Goal: Use online tool/utility: Utilize a website feature to perform a specific function

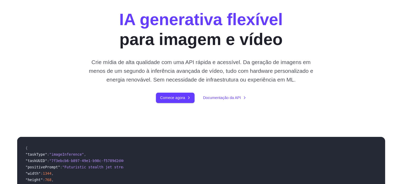
scroll to position [26, 0]
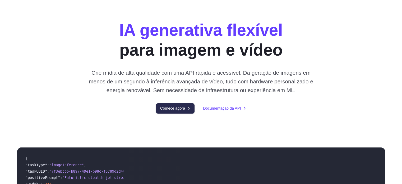
click at [177, 110] on font "Comece agora" at bounding box center [172, 108] width 25 height 4
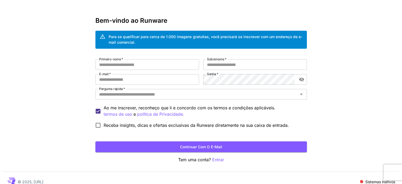
scroll to position [20, 0]
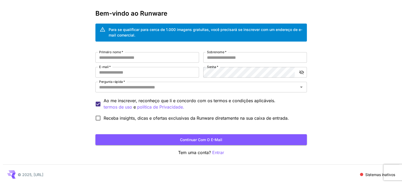
click at [131, 63] on div "Primeiro nome   * Primeiro nome   * Sobrenome   * Sobrenome   * E-mail   * E-ma…" at bounding box center [201, 87] width 212 height 71
click at [131, 58] on input "Primeiro nome   *" at bounding box center [147, 57] width 104 height 11
type input "******"
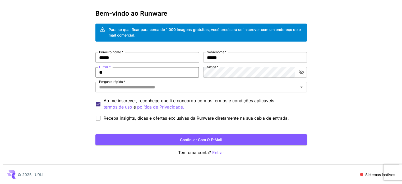
type input "**********"
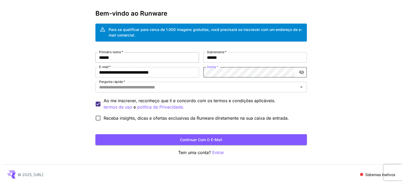
click at [181, 60] on div "**********" at bounding box center [201, 87] width 212 height 71
click at [122, 86] on input "Pergunta rápida   *" at bounding box center [197, 86] width 200 height 7
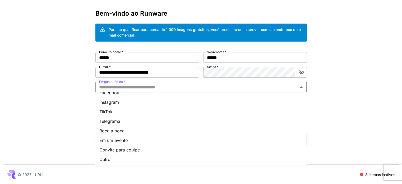
scroll to position [47, 0]
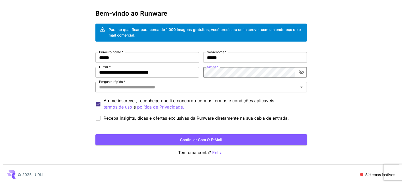
click at [210, 90] on input "Pergunta rápida   *" at bounding box center [197, 86] width 200 height 7
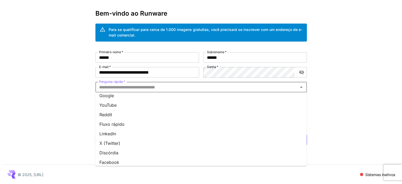
scroll to position [0, 0]
click at [121, 108] on li "YouTube" at bounding box center [201, 109] width 212 height 10
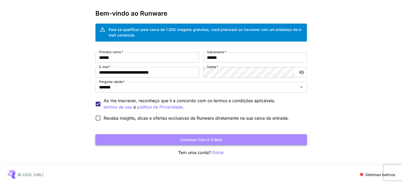
click at [203, 140] on font "Continuar com o e-mail" at bounding box center [201, 139] width 42 height 4
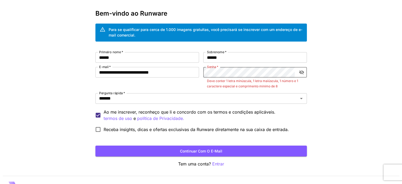
click at [301, 72] on icon "alternar a visibilidade da senha" at bounding box center [301, 72] width 5 height 5
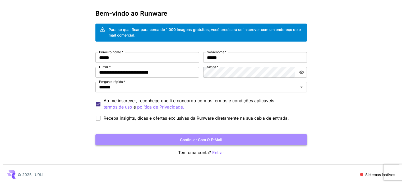
click at [204, 139] on font "Continuar com o e-mail" at bounding box center [201, 139] width 42 height 4
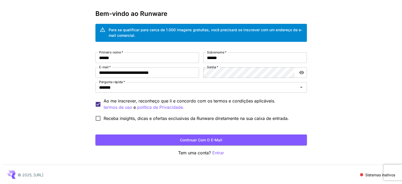
scroll to position [20, 0]
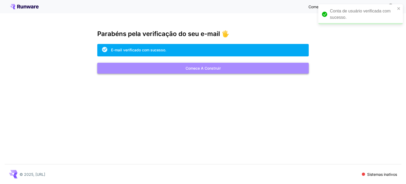
click at [222, 68] on button "Comece a construir" at bounding box center [203, 68] width 212 height 11
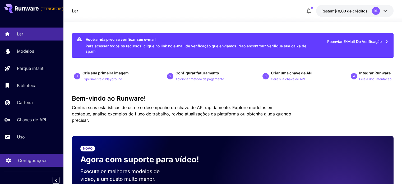
click at [17, 161] on link "Configurações" at bounding box center [31, 160] width 63 height 13
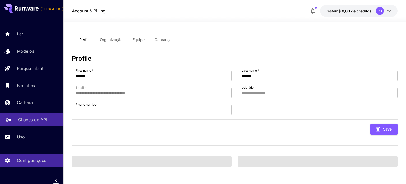
click at [33, 121] on font "Chaves de API" at bounding box center [32, 119] width 29 height 5
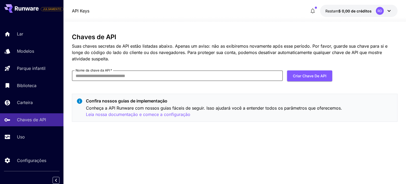
click at [135, 78] on input "Nome da chave da API   *" at bounding box center [177, 75] width 211 height 11
click at [202, 93] on div "Chaves de API Suas chaves secretas de API estão listadas abaixo. Apenas um avis…" at bounding box center [235, 79] width 326 height 93
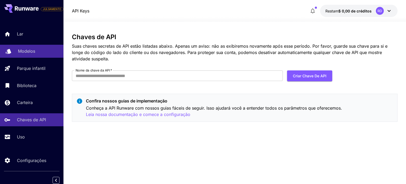
click at [20, 50] on font "Modelos" at bounding box center [26, 50] width 17 height 5
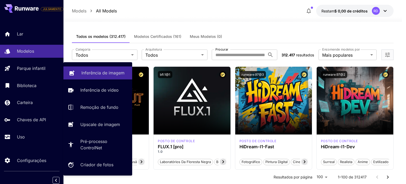
click at [98, 72] on font "Inferência de imagem" at bounding box center [102, 72] width 43 height 5
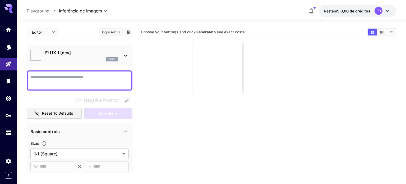
type input "**********"
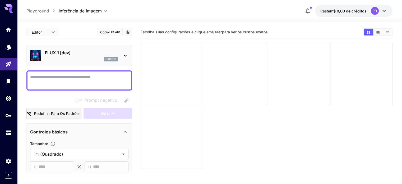
click at [124, 56] on icon at bounding box center [125, 55] width 6 height 6
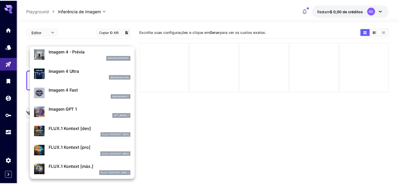
scroll to position [265, 0]
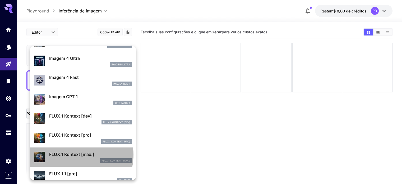
click at [73, 154] on font "FLUX.1 Kontext [máx.]" at bounding box center [71, 154] width 45 height 5
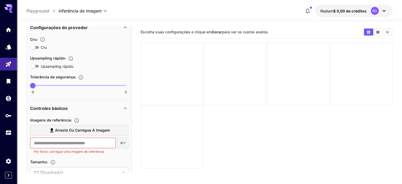
scroll to position [106, 0]
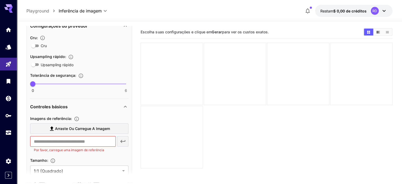
click at [72, 129] on font "Arraste ou carregue a imagem" at bounding box center [82, 128] width 55 height 4
click at [0, 0] on input "Arraste ou carregue a imagem" at bounding box center [0, 0] width 0 height 0
click at [56, 140] on input "text" at bounding box center [72, 141] width 85 height 11
click at [83, 132] on label "Arraste ou carregue a imagem" at bounding box center [79, 128] width 98 height 11
click at [0, 0] on input "Arraste ou carregue a imagem" at bounding box center [0, 0] width 0 height 0
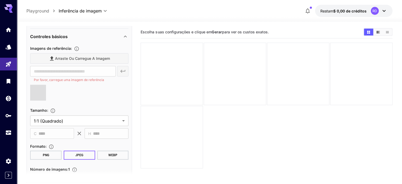
scroll to position [185, 0]
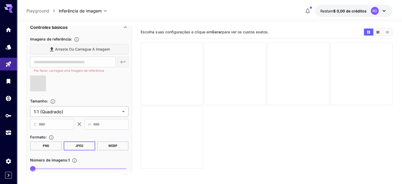
click at [76, 110] on body "**********" at bounding box center [201, 113] width 402 height 226
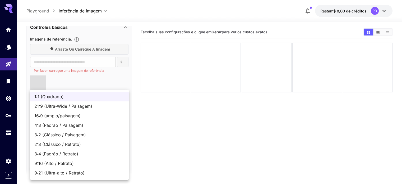
type input "**********"
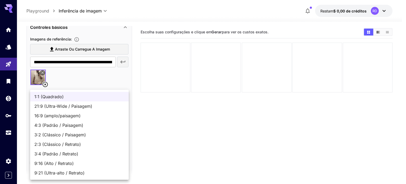
click at [57, 164] on font "9:16 (Alto / Retrato)" at bounding box center [53, 163] width 39 height 5
type input "**********"
type input "***"
type input "****"
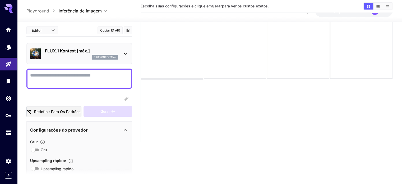
scroll to position [0, 0]
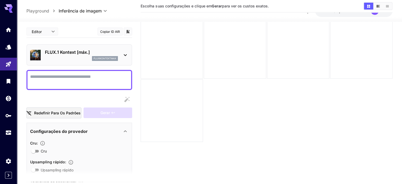
click at [35, 83] on textarea "Cru" at bounding box center [79, 80] width 98 height 13
paste textarea "**********"
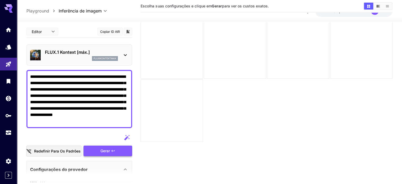
type textarea "**********"
click at [106, 150] on font "Gerar" at bounding box center [105, 150] width 10 height 4
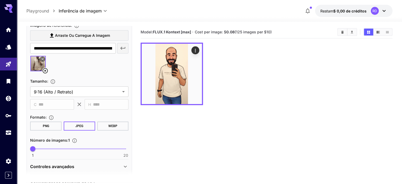
scroll to position [238, 0]
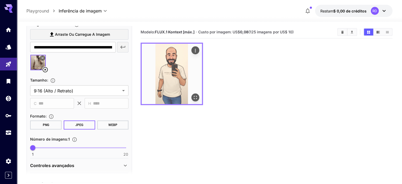
click at [149, 71] on img at bounding box center [172, 74] width 60 height 60
click at [193, 95] on icon "Abrir em tela cheia" at bounding box center [195, 97] width 5 height 5
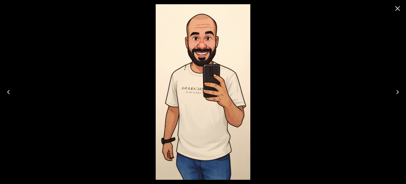
click at [296, 86] on div at bounding box center [203, 92] width 406 height 184
click at [285, 103] on div at bounding box center [203, 92] width 406 height 184
click at [397, 8] on icon "Close" at bounding box center [397, 8] width 5 height 5
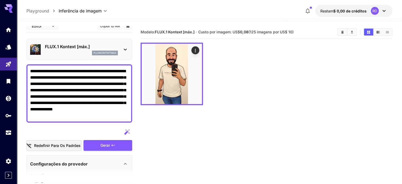
scroll to position [0, 0]
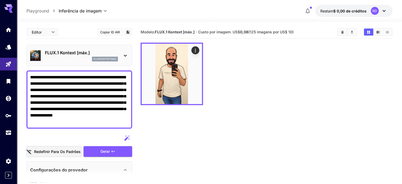
click at [382, 10] on icon at bounding box center [384, 11] width 6 height 6
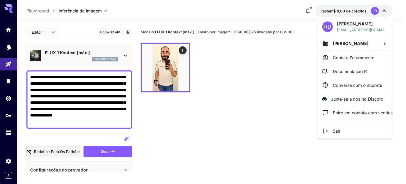
click at [268, 40] on div at bounding box center [203, 92] width 406 height 184
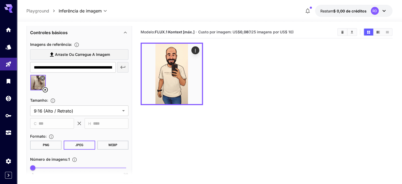
scroll to position [203, 0]
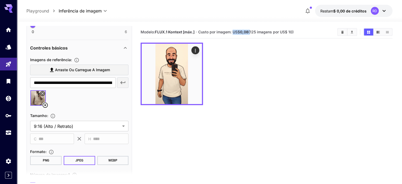
drag, startPoint x: 234, startPoint y: 32, endPoint x: 252, endPoint y: 35, distance: 18.7
click at [252, 35] on section "Modelo: FLUX.1 Kontext [máx.] · Custo por imagem: US$ 0,08 (125 imagens por US$…" at bounding box center [237, 32] width 193 height 6
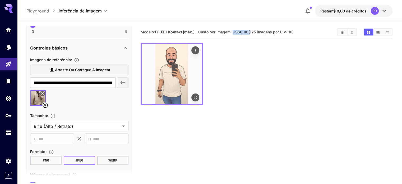
click at [171, 66] on img at bounding box center [172, 74] width 60 height 60
click at [193, 95] on icon "Abrir em tela cheia" at bounding box center [195, 97] width 5 height 5
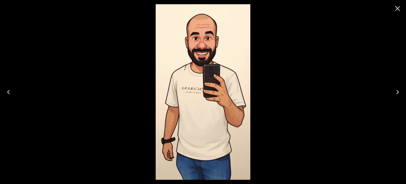
click at [398, 8] on icon "Close" at bounding box center [397, 8] width 8 height 8
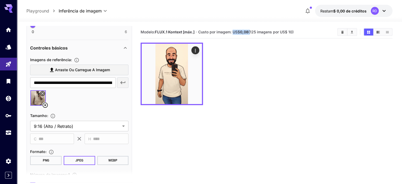
click at [236, 30] on font "Custo por imagem: US$" at bounding box center [219, 32] width 42 height 4
drag, startPoint x: 234, startPoint y: 30, endPoint x: 251, endPoint y: 32, distance: 17.8
click at [251, 32] on span "Custo por imagem: US$ 0,08 (125 imagens por US$ 10)" at bounding box center [245, 32] width 95 height 4
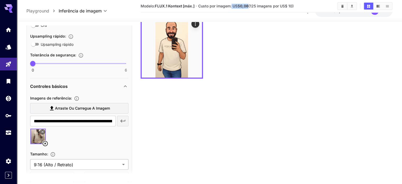
scroll to position [150, 0]
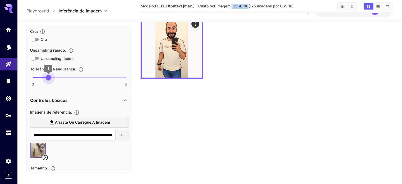
drag, startPoint x: 33, startPoint y: 77, endPoint x: 43, endPoint y: 79, distance: 10.7
click at [46, 79] on span "1" at bounding box center [48, 77] width 5 height 5
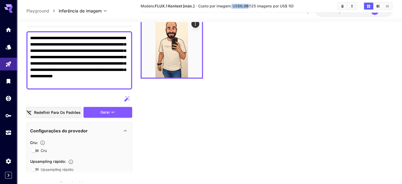
scroll to position [17, 0]
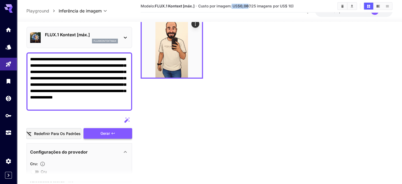
click at [108, 134] on font "Gerar" at bounding box center [105, 133] width 10 height 4
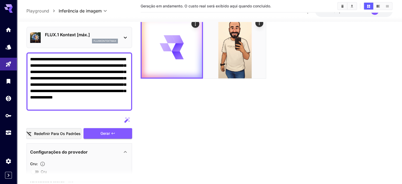
scroll to position [0, 0]
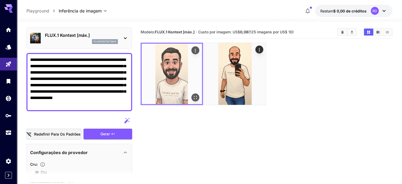
click at [171, 68] on img at bounding box center [172, 74] width 60 height 60
click at [193, 95] on icon "Abrir em tela cheia" at bounding box center [195, 97] width 5 height 5
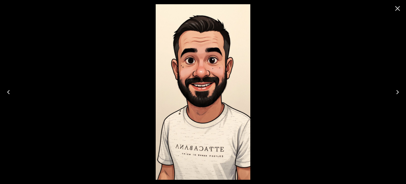
click at [394, 8] on icon "Close" at bounding box center [397, 8] width 8 height 8
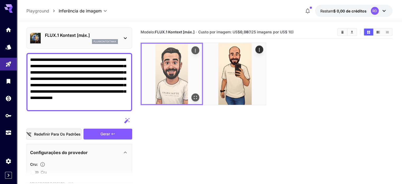
click at [171, 66] on img at bounding box center [172, 74] width 60 height 60
click at [194, 96] on icon "Abrir em tela cheia" at bounding box center [195, 97] width 3 height 3
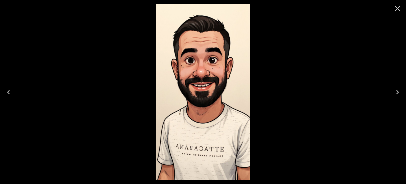
click at [398, 9] on icon "Close" at bounding box center [397, 8] width 8 height 8
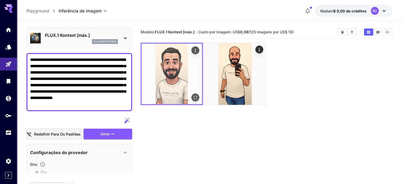
click at [177, 79] on img at bounding box center [172, 74] width 60 height 60
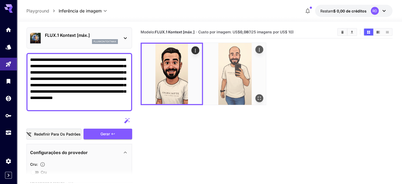
click at [214, 69] on img at bounding box center [235, 74] width 62 height 62
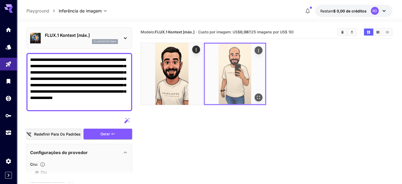
click at [214, 69] on img at bounding box center [235, 74] width 60 height 60
click at [255, 93] on button "Abrir em tela cheia" at bounding box center [259, 97] width 8 height 8
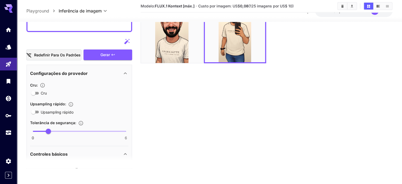
scroll to position [70, 0]
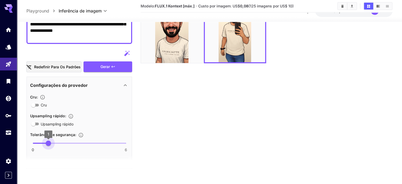
type input "*"
drag, startPoint x: 48, startPoint y: 144, endPoint x: 27, endPoint y: 144, distance: 21.2
click at [98, 62] on button "Gerar" at bounding box center [108, 66] width 49 height 11
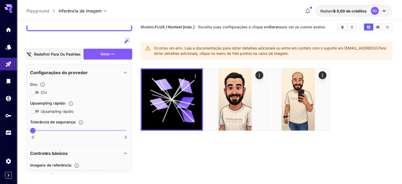
scroll to position [0, 0]
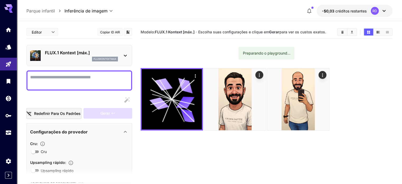
click at [164, 95] on section "Modelo: FLUX.1 Kontext [máx.] · Escolha suas configurações e clique em Gerar pa…" at bounding box center [267, 118] width 252 height 184
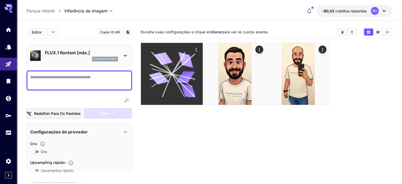
click at [192, 51] on button "Ações" at bounding box center [196, 49] width 8 height 8
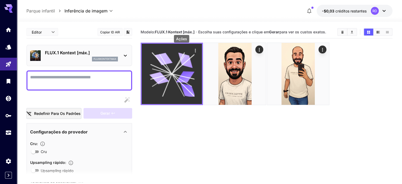
click at [193, 48] on icon "Ações" at bounding box center [195, 50] width 5 height 5
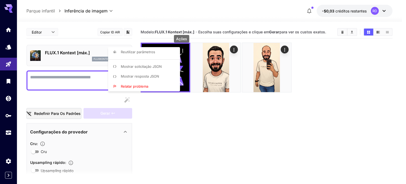
click at [162, 55] on li "Reutilizar parâmetros" at bounding box center [145, 52] width 75 height 10
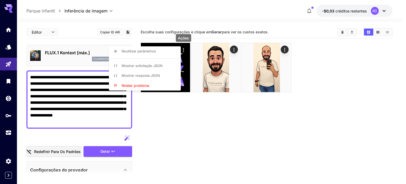
click at [190, 109] on div at bounding box center [203, 92] width 406 height 184
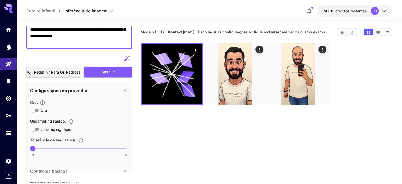
scroll to position [79, 0]
click at [98, 71] on button "Gerar" at bounding box center [108, 72] width 49 height 11
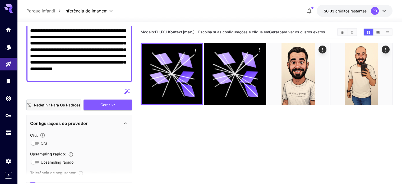
scroll to position [53, 0]
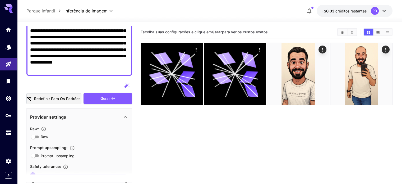
scroll to position [53, 0]
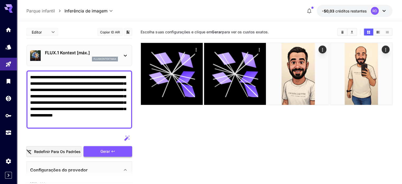
click at [98, 150] on button "Gerar" at bounding box center [108, 151] width 49 height 11
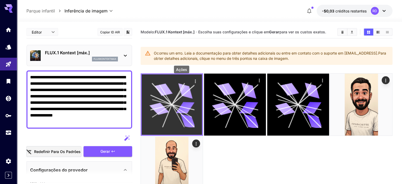
click at [193, 80] on icon "Ações" at bounding box center [195, 81] width 5 height 5
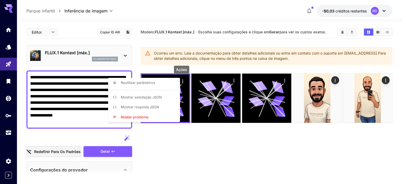
click at [155, 142] on div at bounding box center [203, 92] width 406 height 184
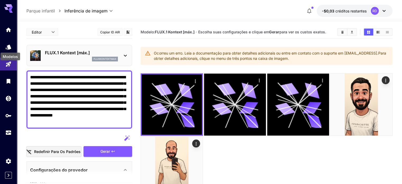
click at [6, 49] on div "Modelos" at bounding box center [10, 55] width 21 height 12
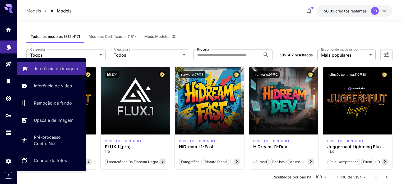
click at [38, 69] on font "Inferência de imagem" at bounding box center [56, 68] width 43 height 5
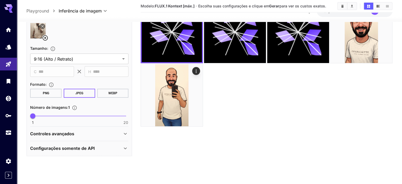
scroll to position [229, 0]
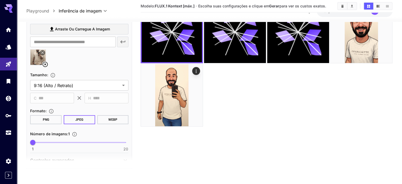
click at [44, 62] on icon at bounding box center [45, 64] width 5 height 5
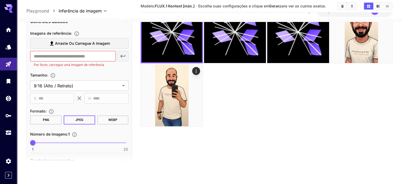
scroll to position [203, 0]
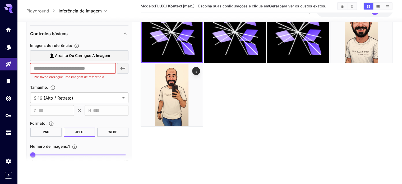
click at [62, 53] on font "Arraste ou carregue a imagem" at bounding box center [82, 55] width 55 height 4
click at [0, 0] on input "Arraste ou carregue a imagem" at bounding box center [0, 0] width 0 height 0
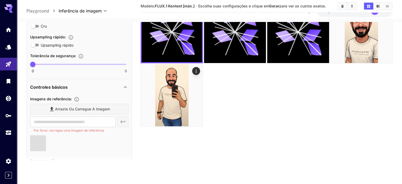
type input "**********"
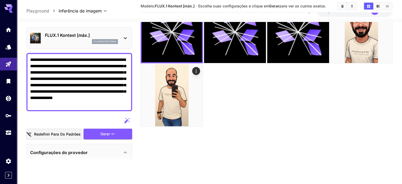
scroll to position [0, 0]
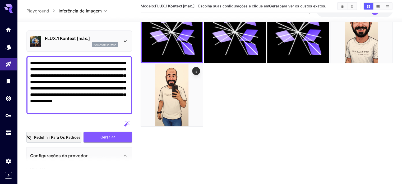
click at [91, 93] on textarea "**********" at bounding box center [79, 85] width 98 height 51
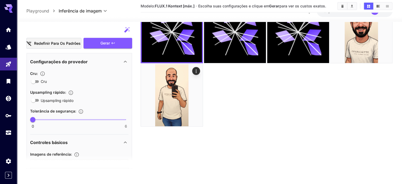
scroll to position [79, 0]
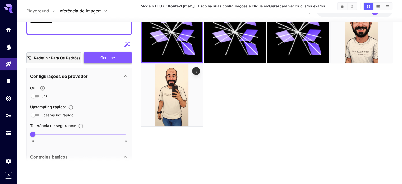
click at [116, 62] on button "Gerar" at bounding box center [108, 57] width 49 height 11
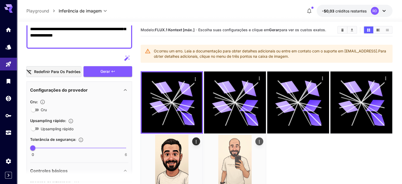
scroll to position [0, 0]
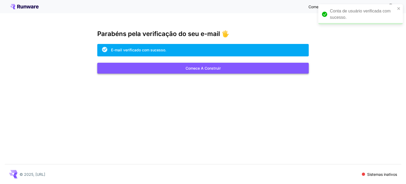
click at [196, 67] on font "Comece a construir" at bounding box center [203, 68] width 35 height 4
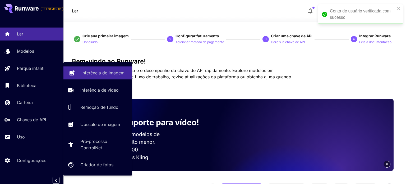
click at [90, 70] on font "Inferência de imagem" at bounding box center [102, 72] width 43 height 5
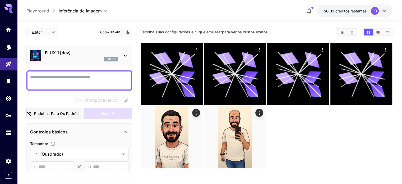
click at [86, 57] on div "fluxo1d" at bounding box center [81, 59] width 73 height 5
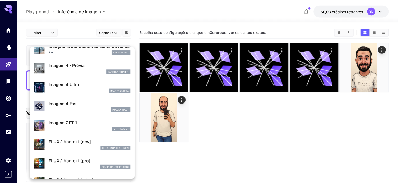
scroll to position [265, 0]
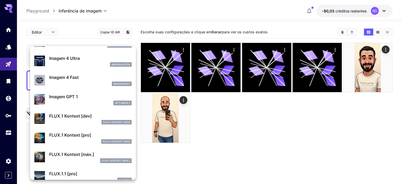
click at [65, 153] on font "FLUX.1 Kontext [máx.]" at bounding box center [71, 154] width 45 height 5
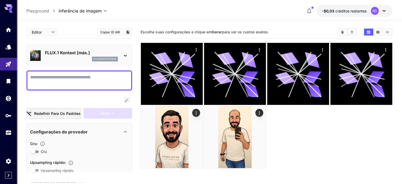
click at [59, 75] on textarea "Cru" at bounding box center [79, 80] width 98 height 13
paste textarea "**********"
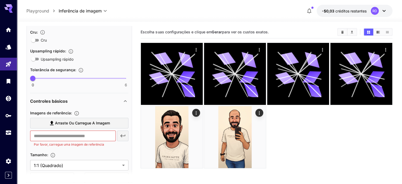
scroll to position [159, 0]
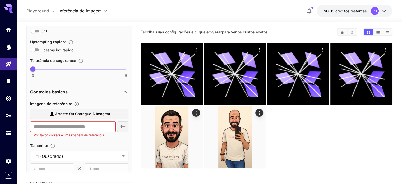
type textarea "**********"
click at [56, 116] on span "Arraste ou carregue a imagem" at bounding box center [82, 114] width 55 height 7
click at [0, 0] on input "Arraste ou carregue a imagem" at bounding box center [0, 0] width 0 height 0
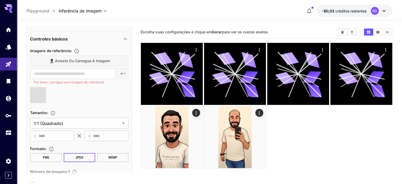
scroll to position [238, 0]
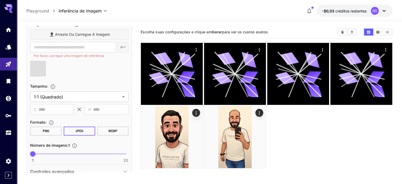
type input "**********"
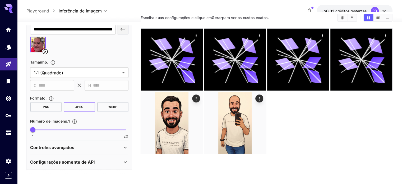
scroll to position [26, 0]
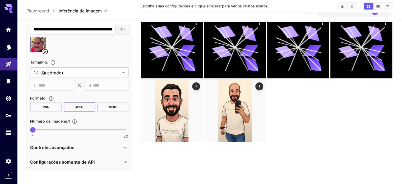
click at [88, 71] on body "**********" at bounding box center [201, 87] width 402 height 226
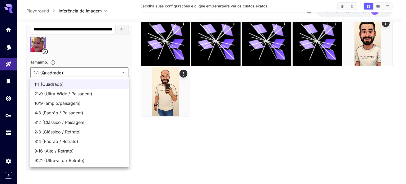
click at [58, 151] on font "9:16 (Alto / Retrato)" at bounding box center [53, 150] width 39 height 5
type input "**********"
type input "***"
type input "****"
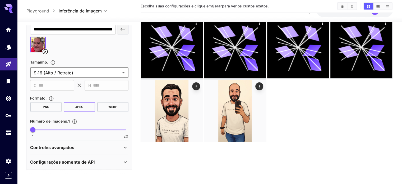
click at [92, 51] on div at bounding box center [79, 46] width 98 height 20
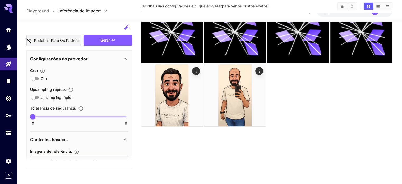
scroll to position [70, 0]
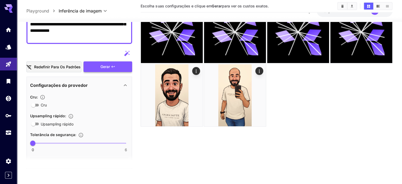
click at [111, 66] on button "Gerar" at bounding box center [108, 66] width 49 height 11
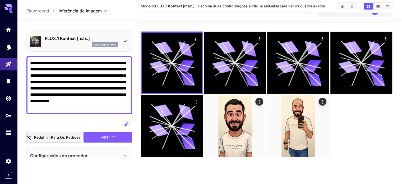
scroll to position [0, 0]
